Goal: Obtain resource: Download file/media

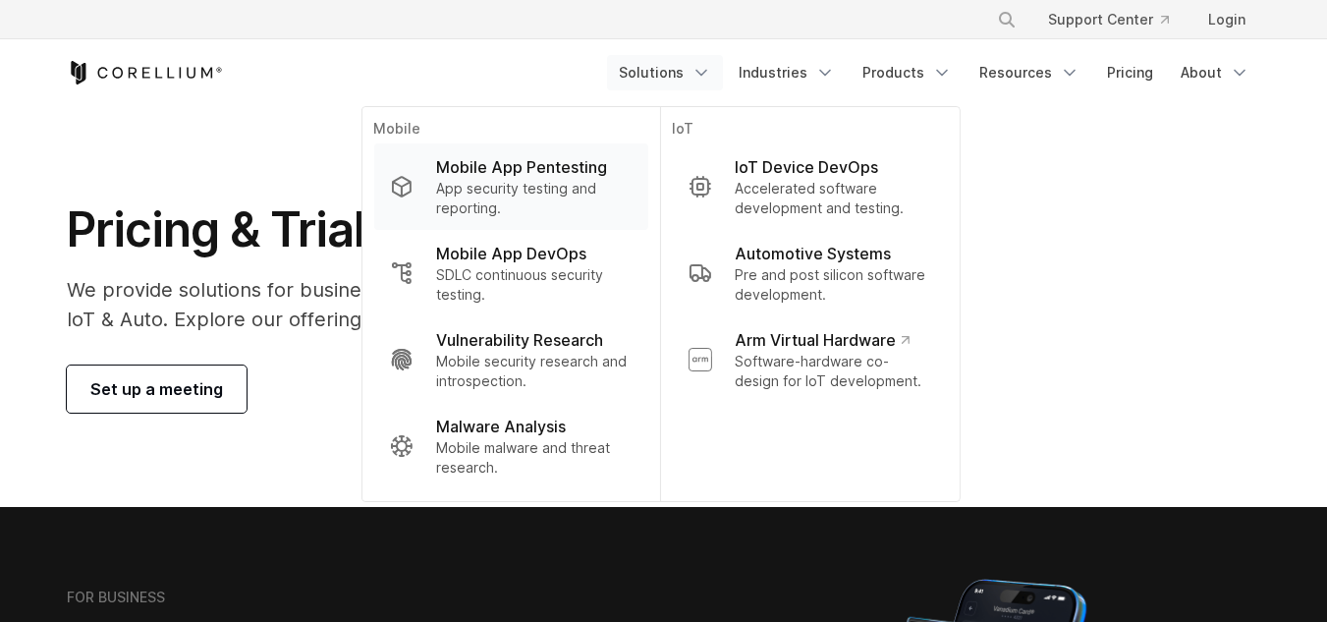
click at [568, 183] on p "App security testing and reporting." at bounding box center [533, 198] width 195 height 39
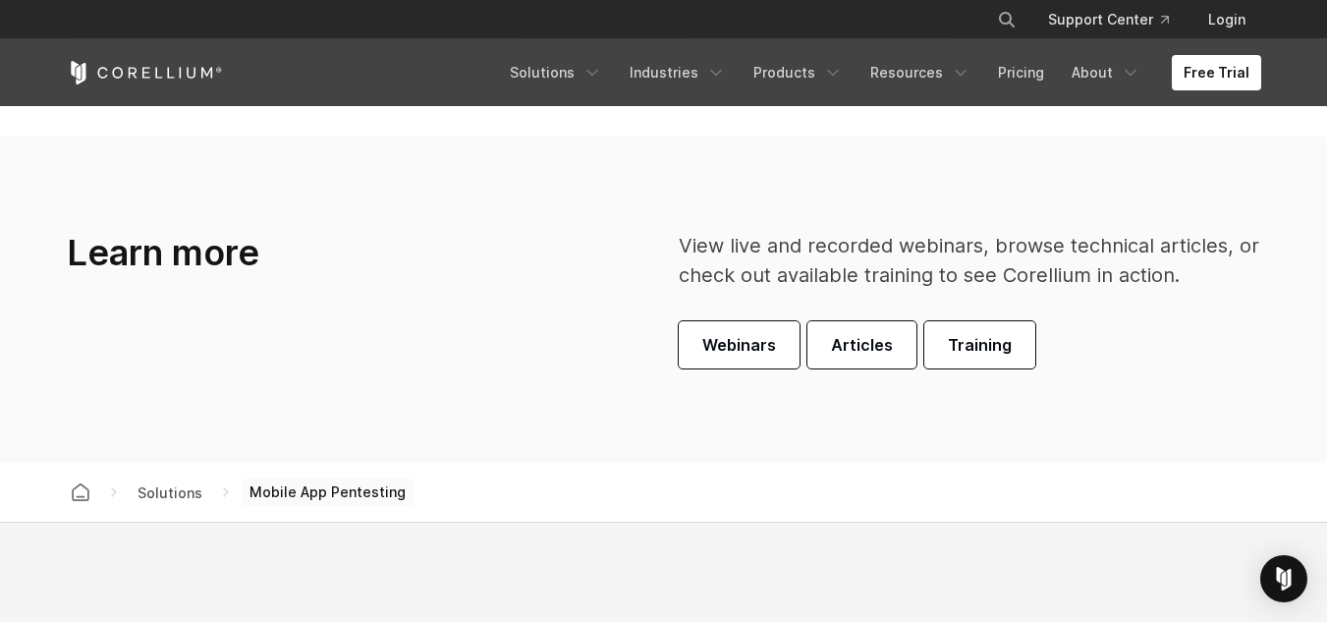
scroll to position [5460, 0]
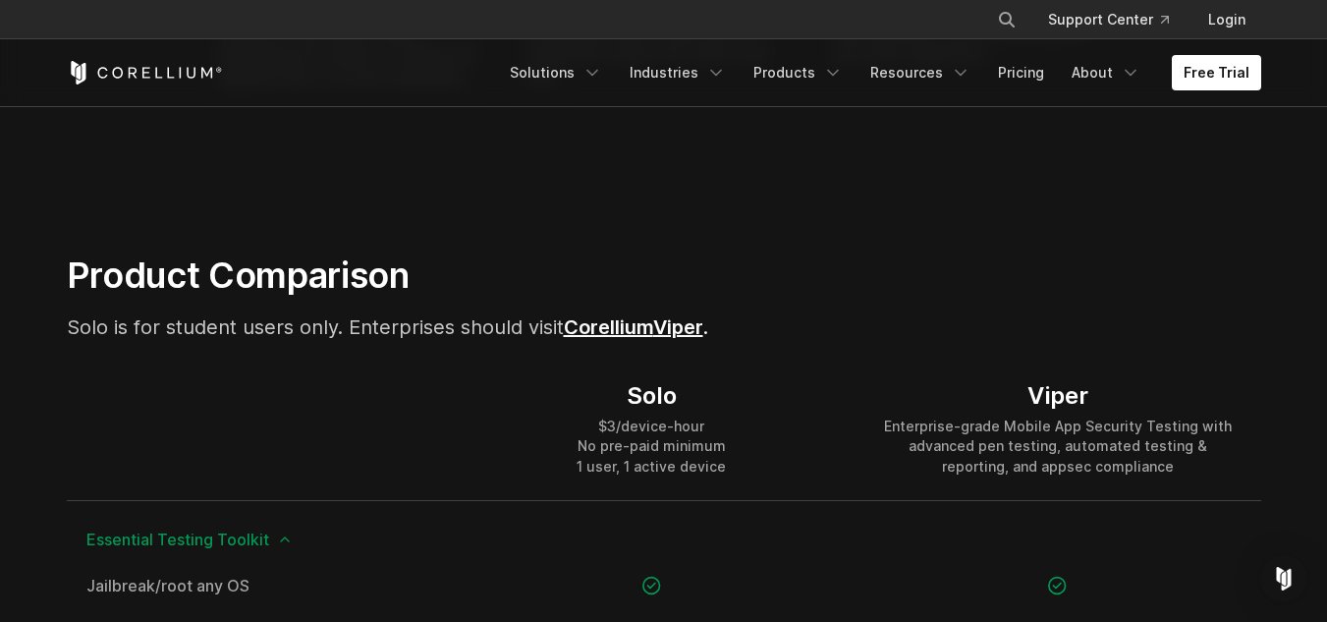
scroll to position [1183, 0]
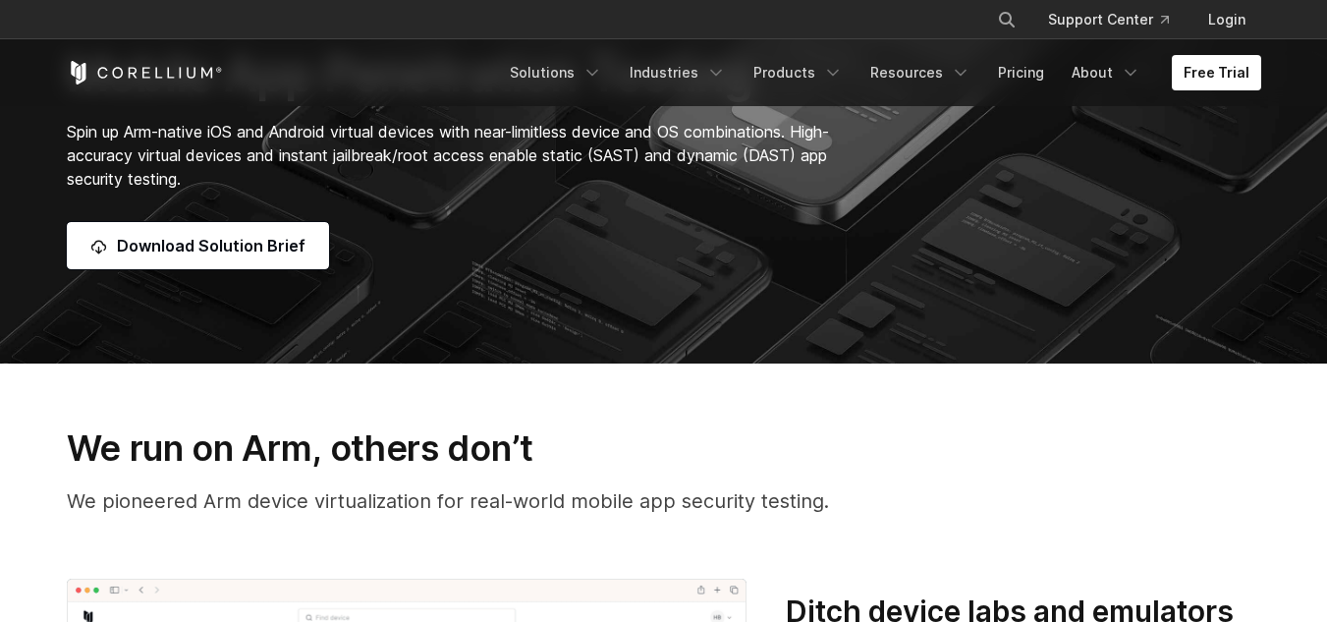
scroll to position [245, 0]
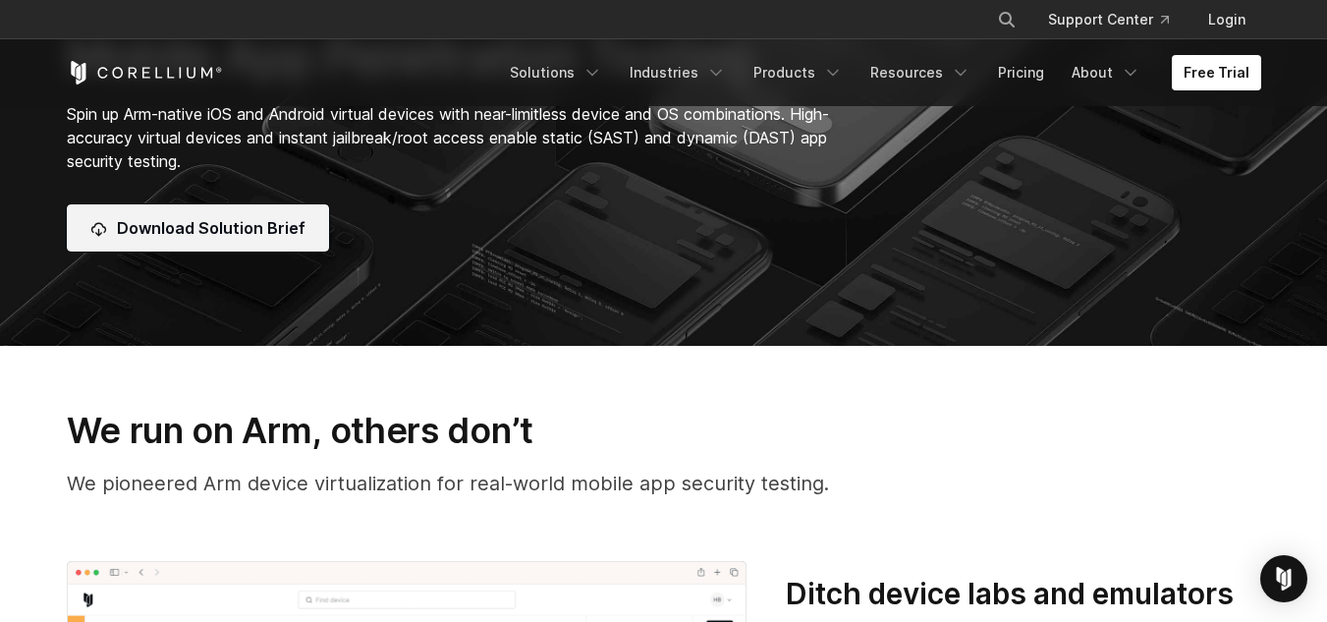
click at [235, 227] on span "Download Solution Brief" at bounding box center [211, 228] width 189 height 24
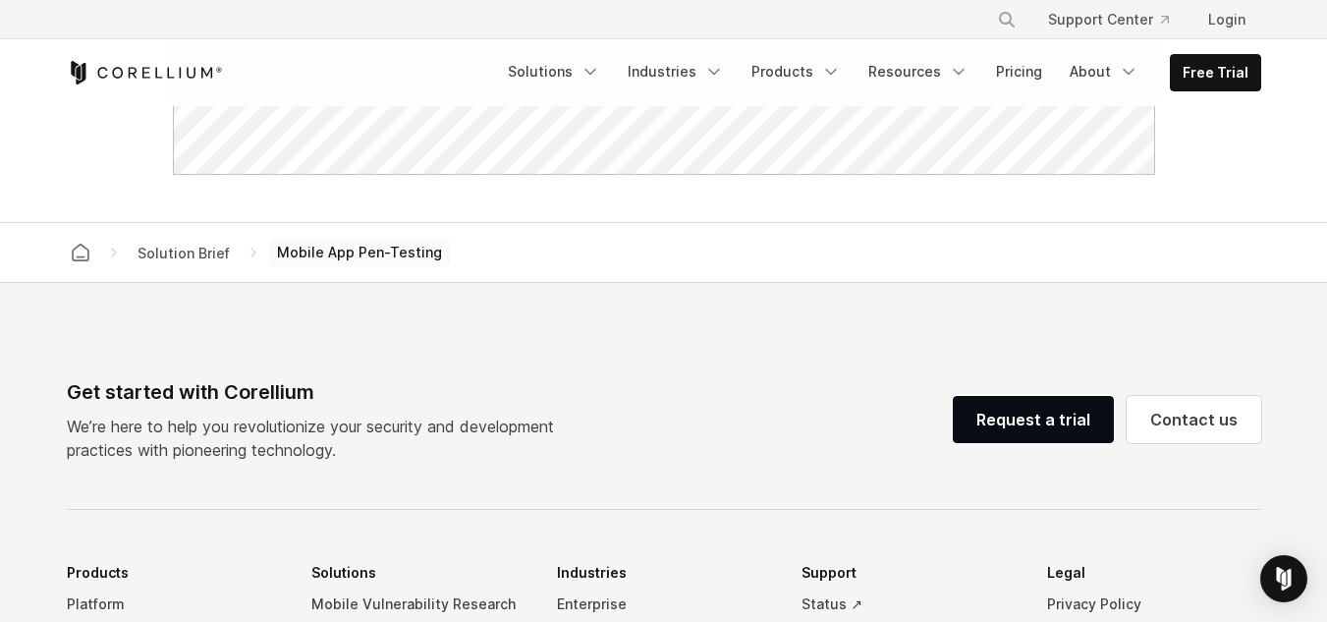
scroll to position [1410, 0]
click at [284, 394] on div "Get started with Corellium" at bounding box center [318, 391] width 503 height 29
copy div "Corellium"
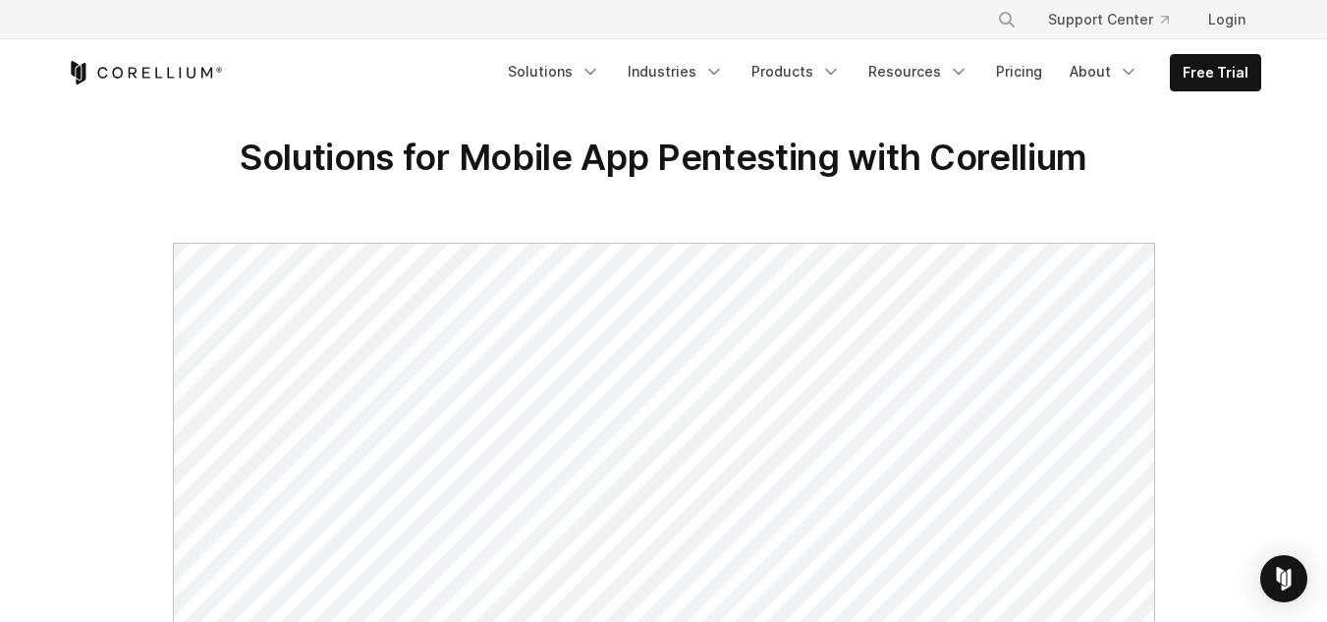
scroll to position [0, 0]
